Goal: Transaction & Acquisition: Subscribe to service/newsletter

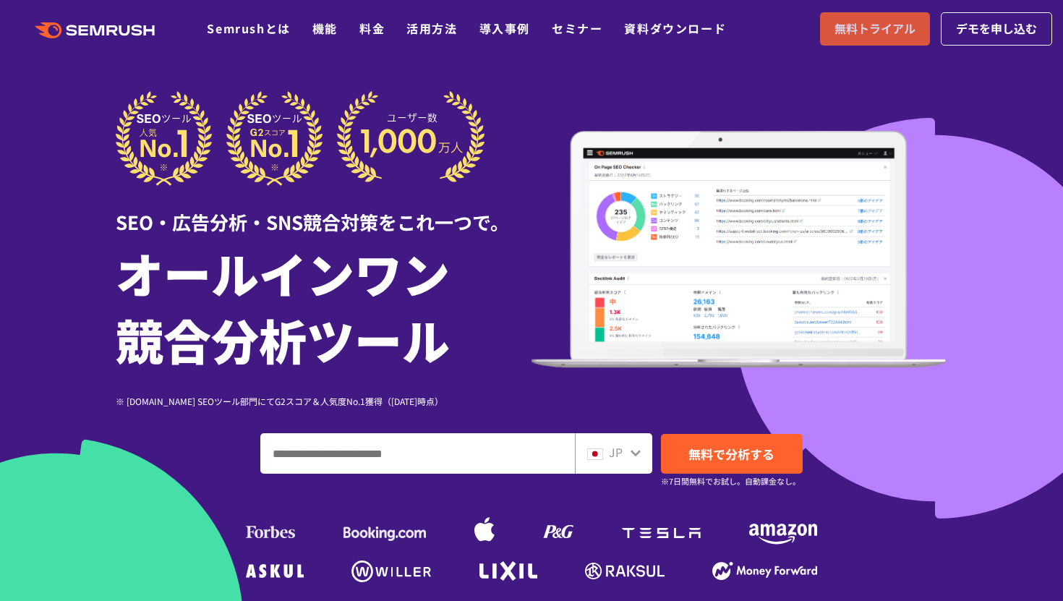
scroll to position [4, 0]
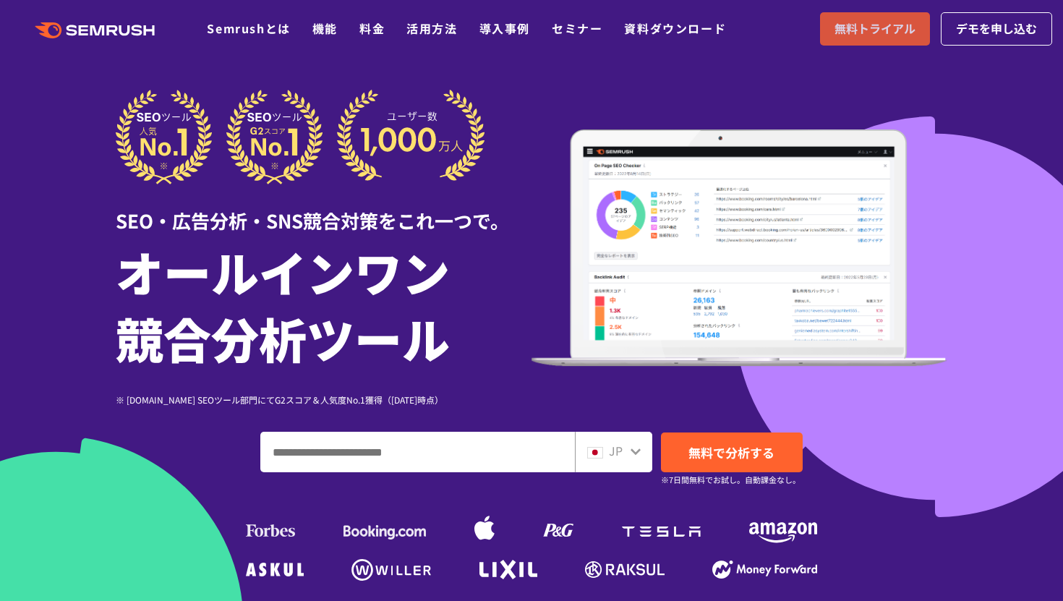
click at [882, 34] on span "無料トライアル" at bounding box center [874, 29] width 81 height 19
click at [151, 31] on polygon at bounding box center [151, 30] width 11 height 10
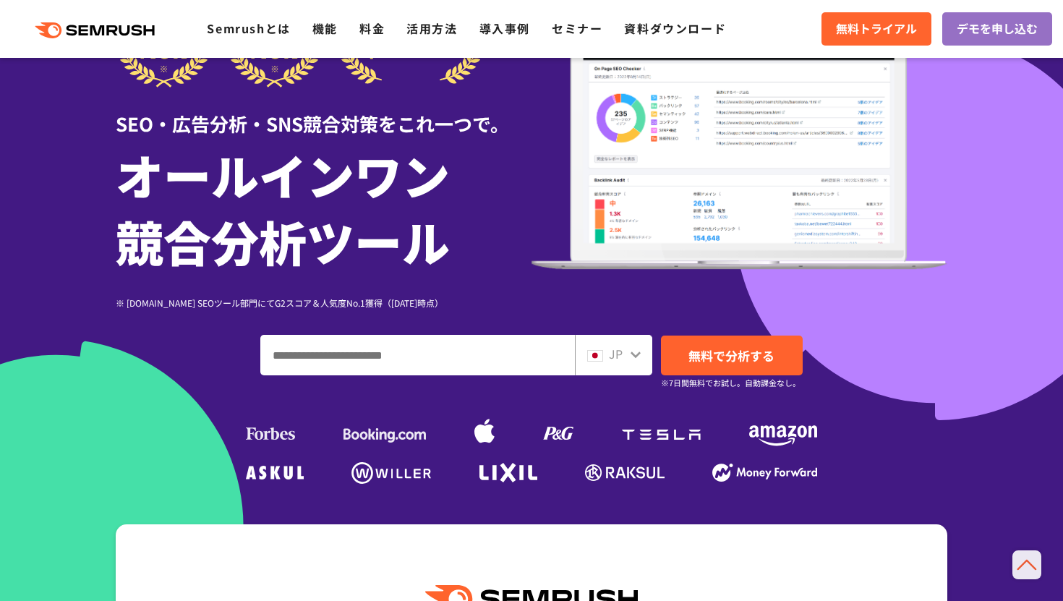
scroll to position [53, 0]
